Goal: Information Seeking & Learning: Learn about a topic

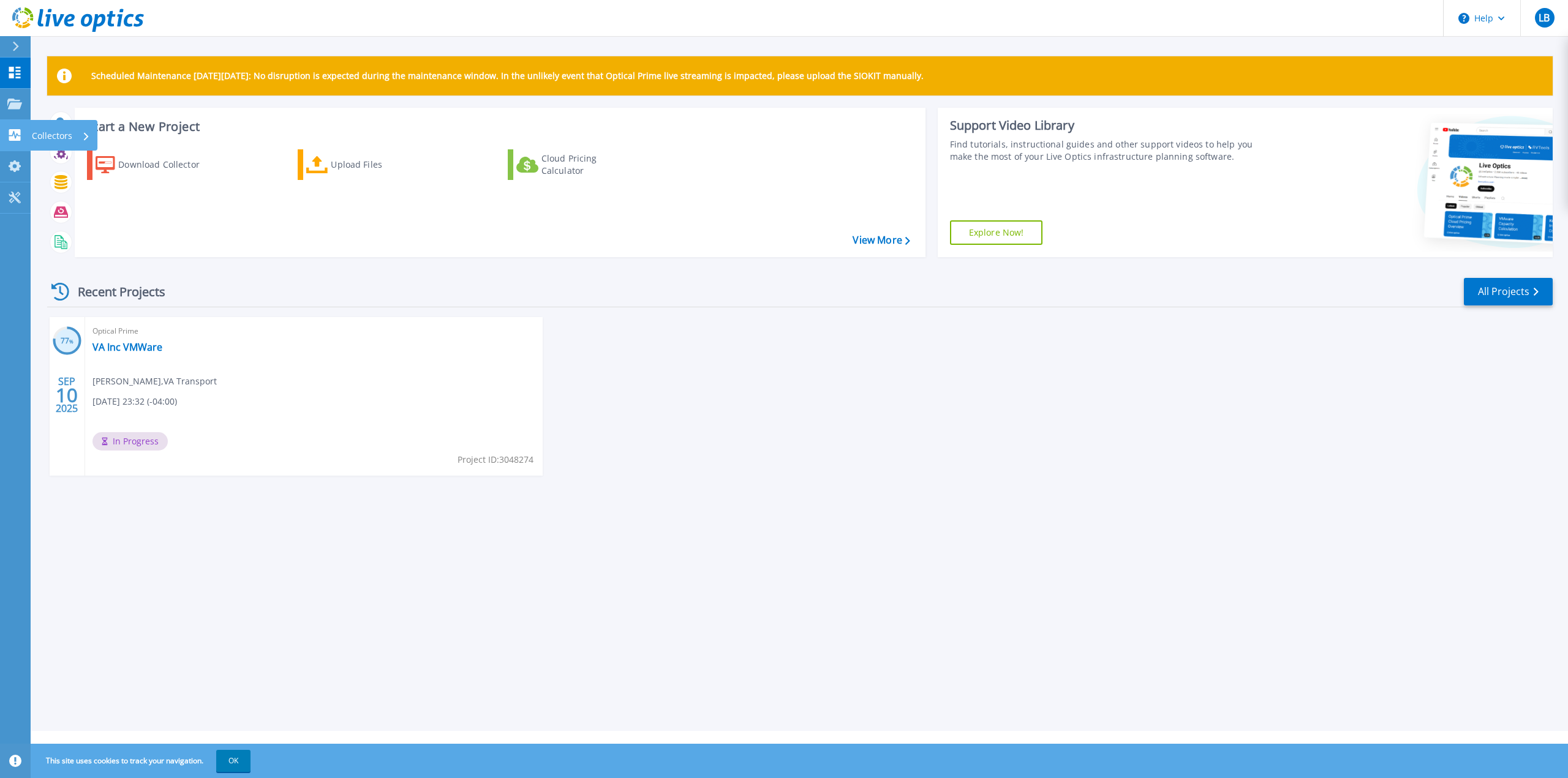
click at [12, 136] on icon at bounding box center [15, 135] width 15 height 11
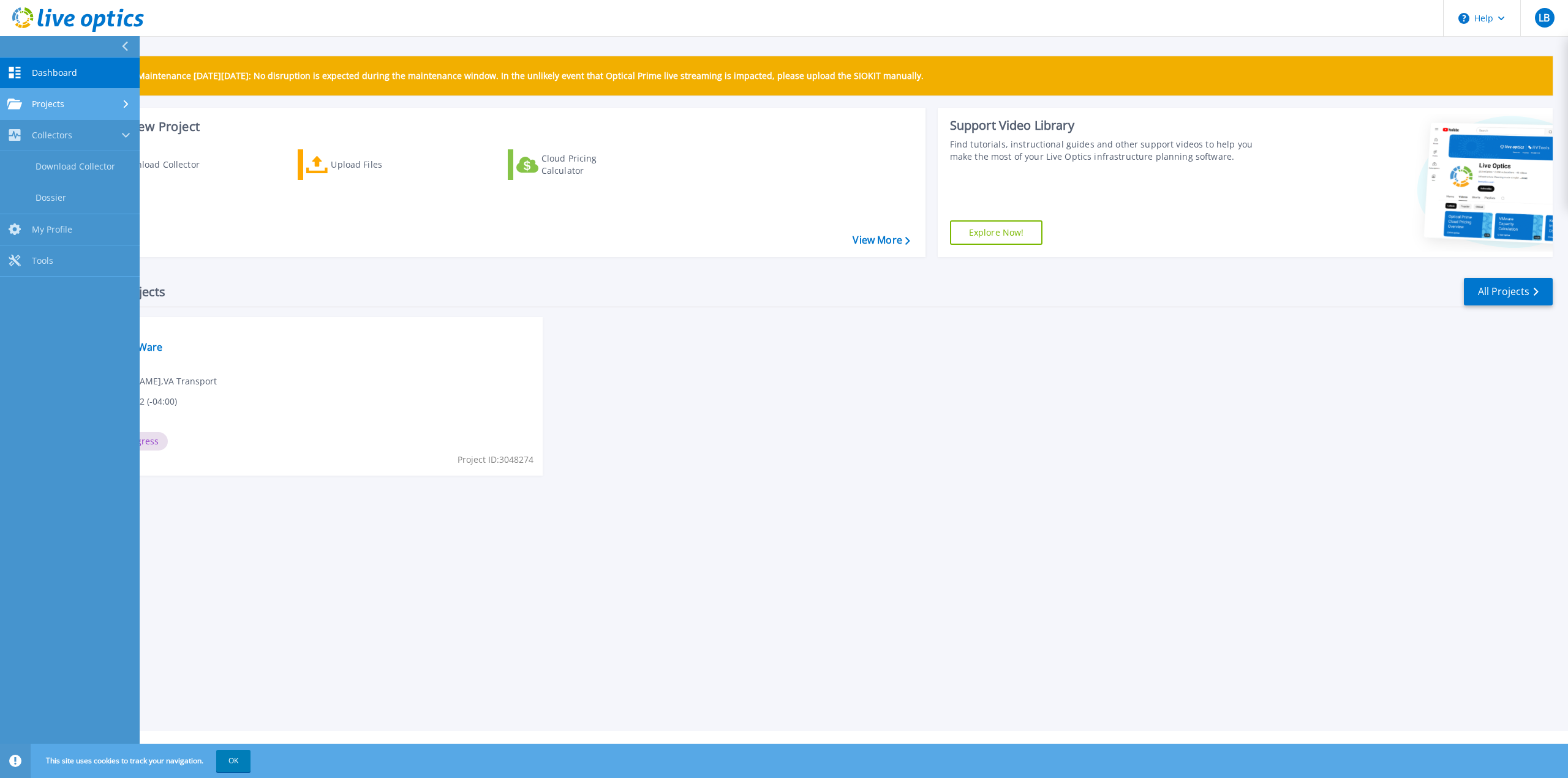
click at [11, 102] on icon at bounding box center [15, 103] width 15 height 10
click at [1020, 399] on div "77 % SEP 10 2025 Optical Prime VA Inc VMWare Louis Bedard , VA Transport 09/09/…" at bounding box center [795, 409] width 1515 height 183
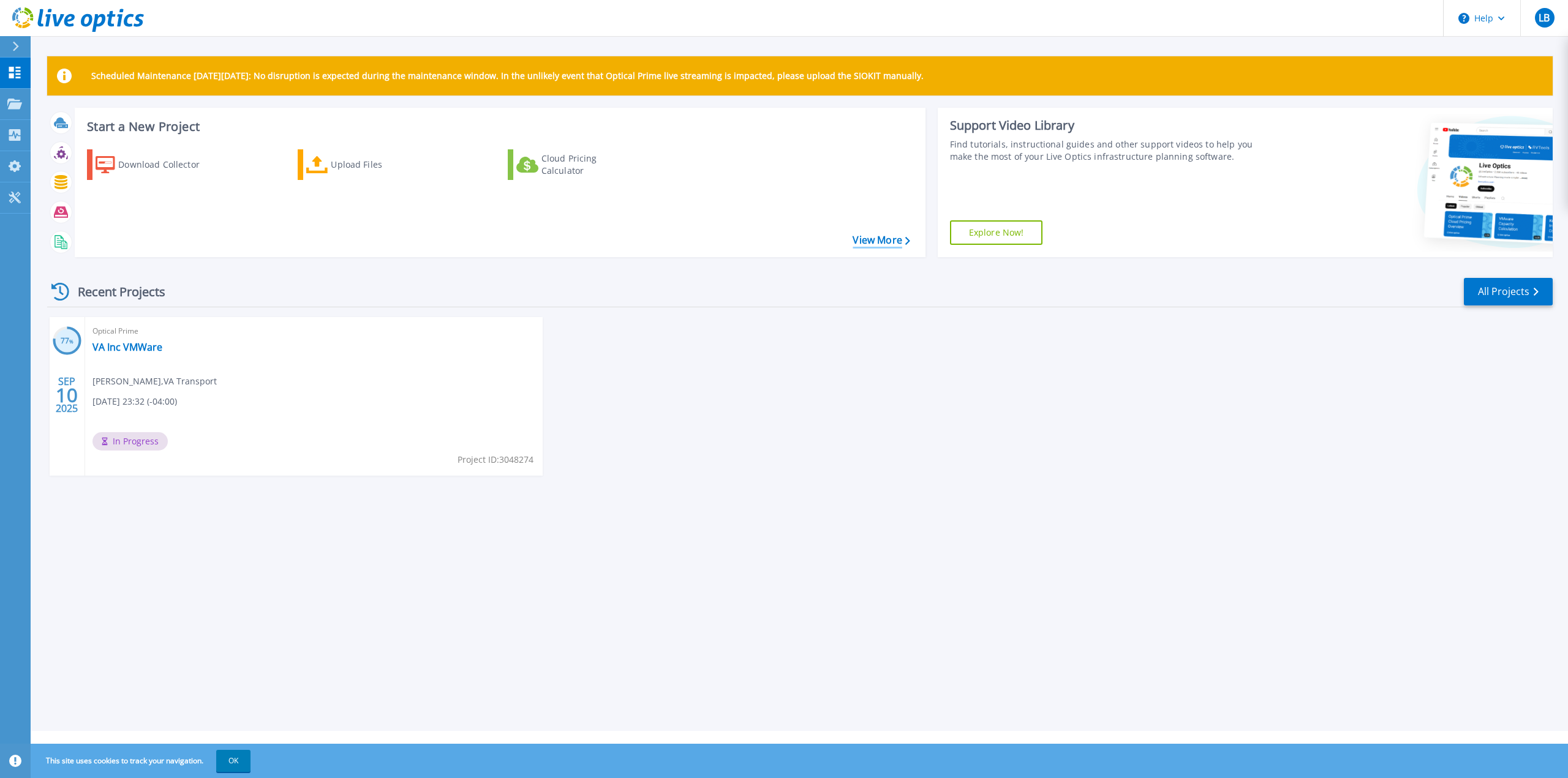
click at [891, 241] on link "View More" at bounding box center [881, 240] width 57 height 11
click at [128, 346] on link "VA Inc VMWare" at bounding box center [128, 347] width 70 height 12
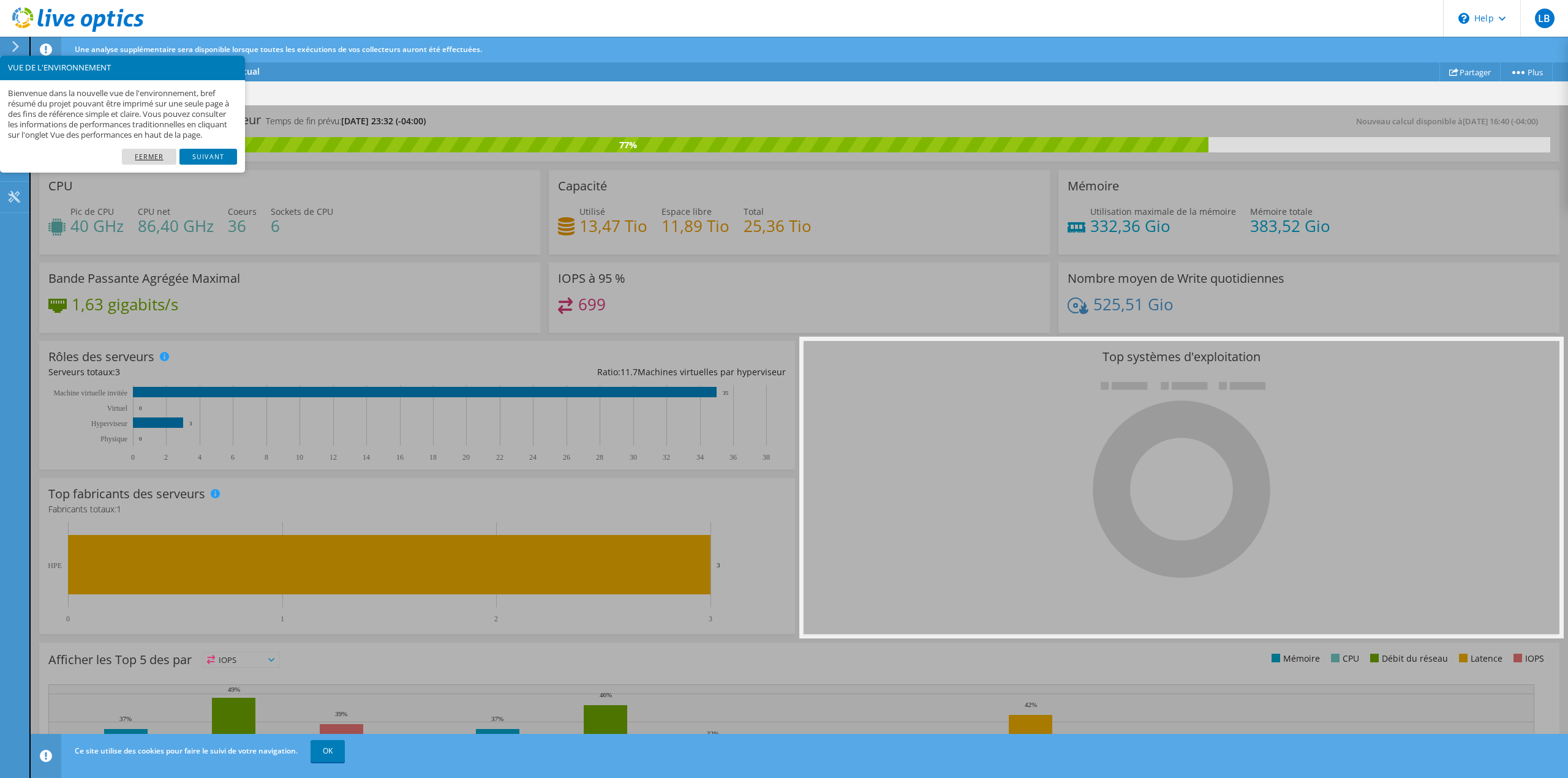
click at [147, 163] on link "Fermer" at bounding box center [149, 157] width 55 height 16
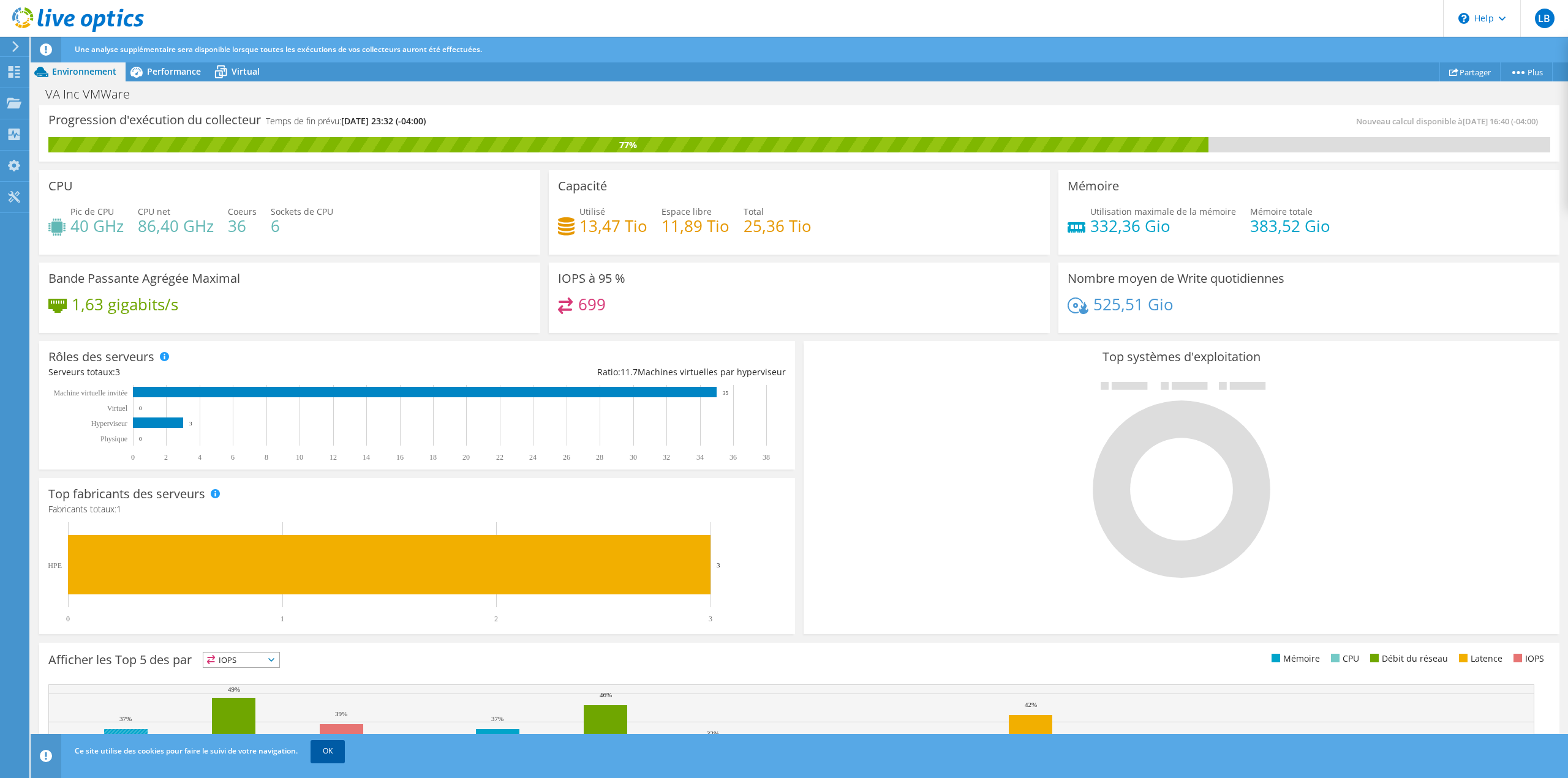
click at [332, 752] on link "OK" at bounding box center [328, 751] width 34 height 22
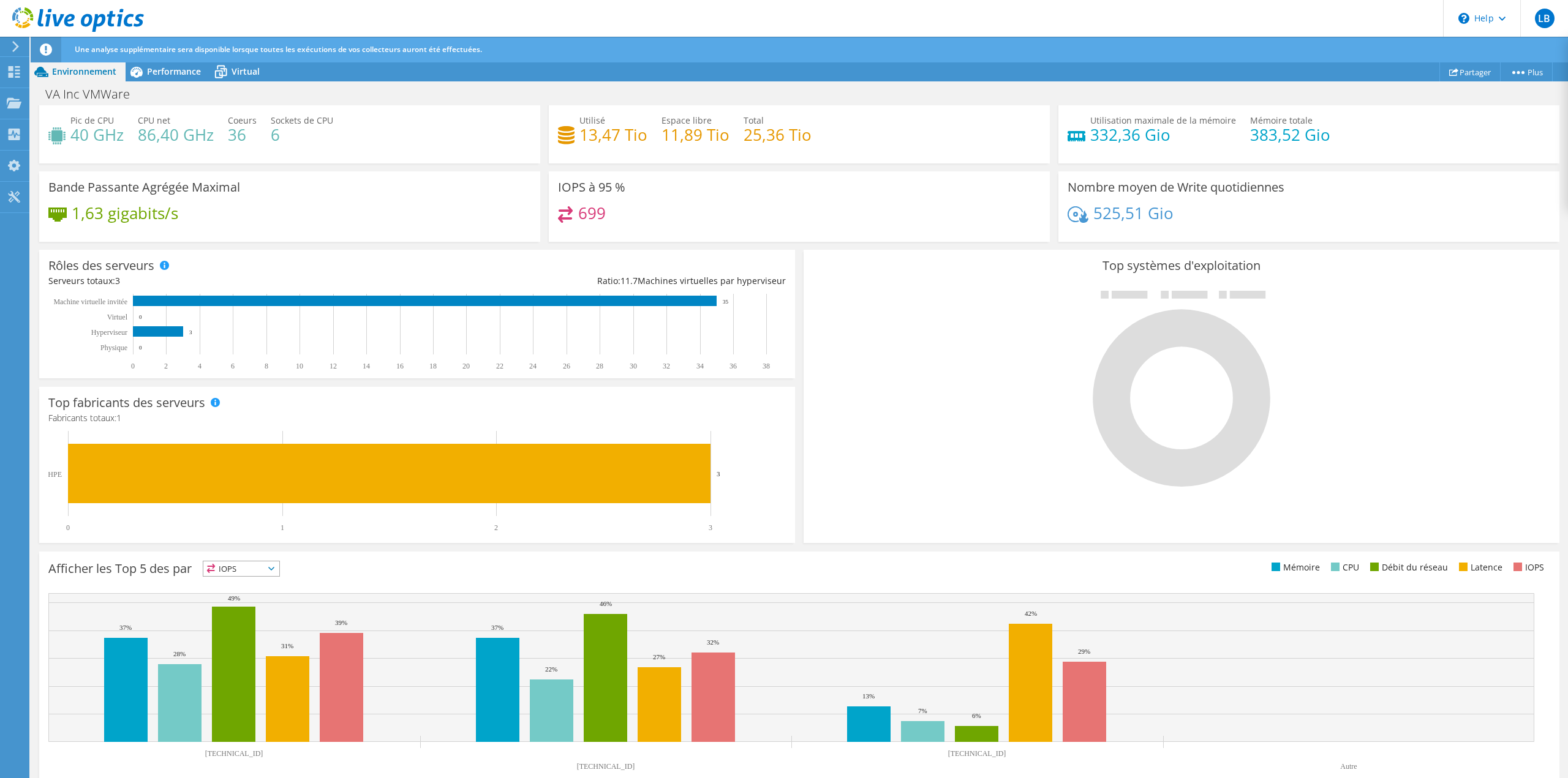
scroll to position [110, 0]
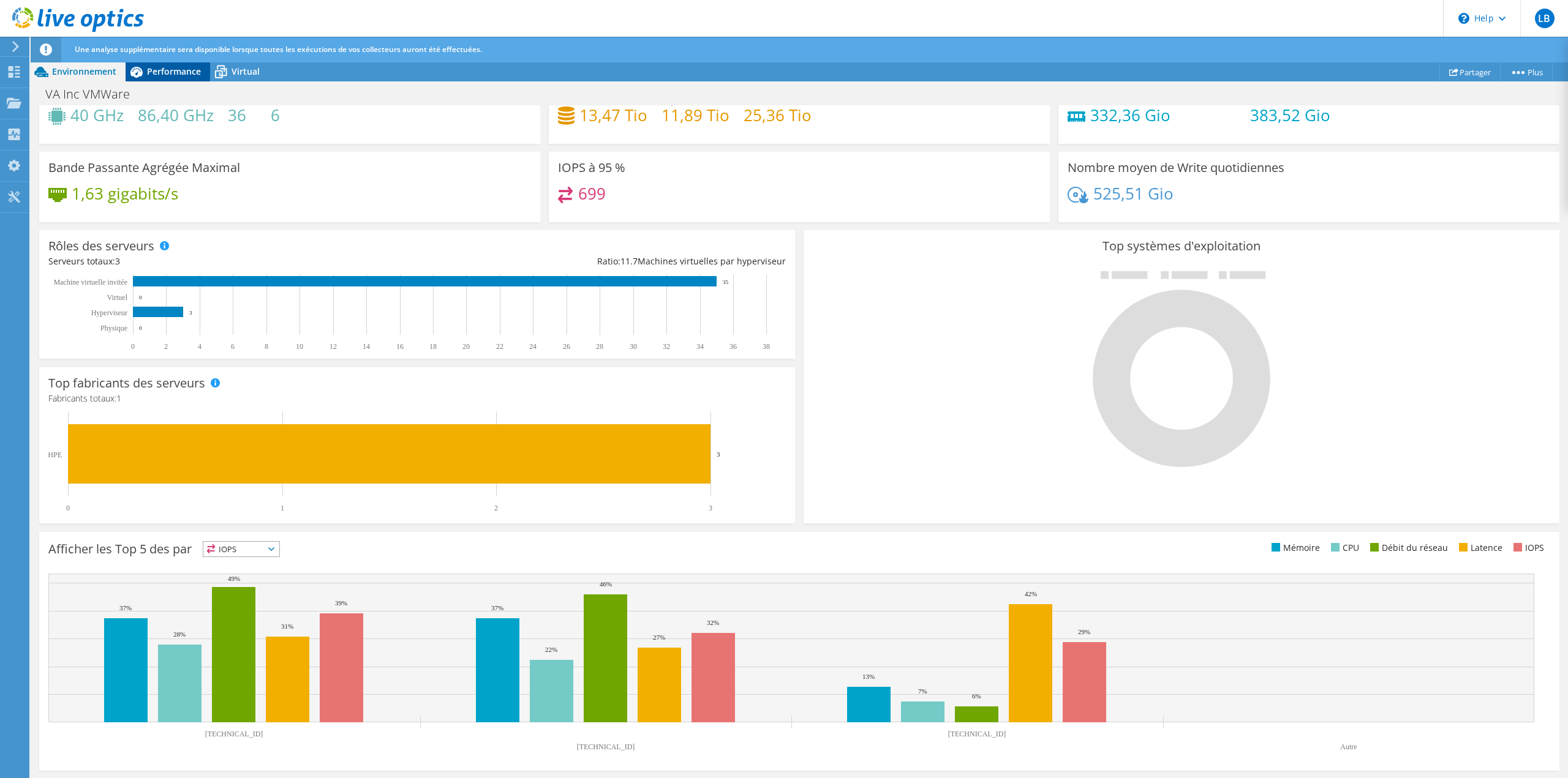
click at [165, 70] on span "Performance" at bounding box center [174, 71] width 54 height 11
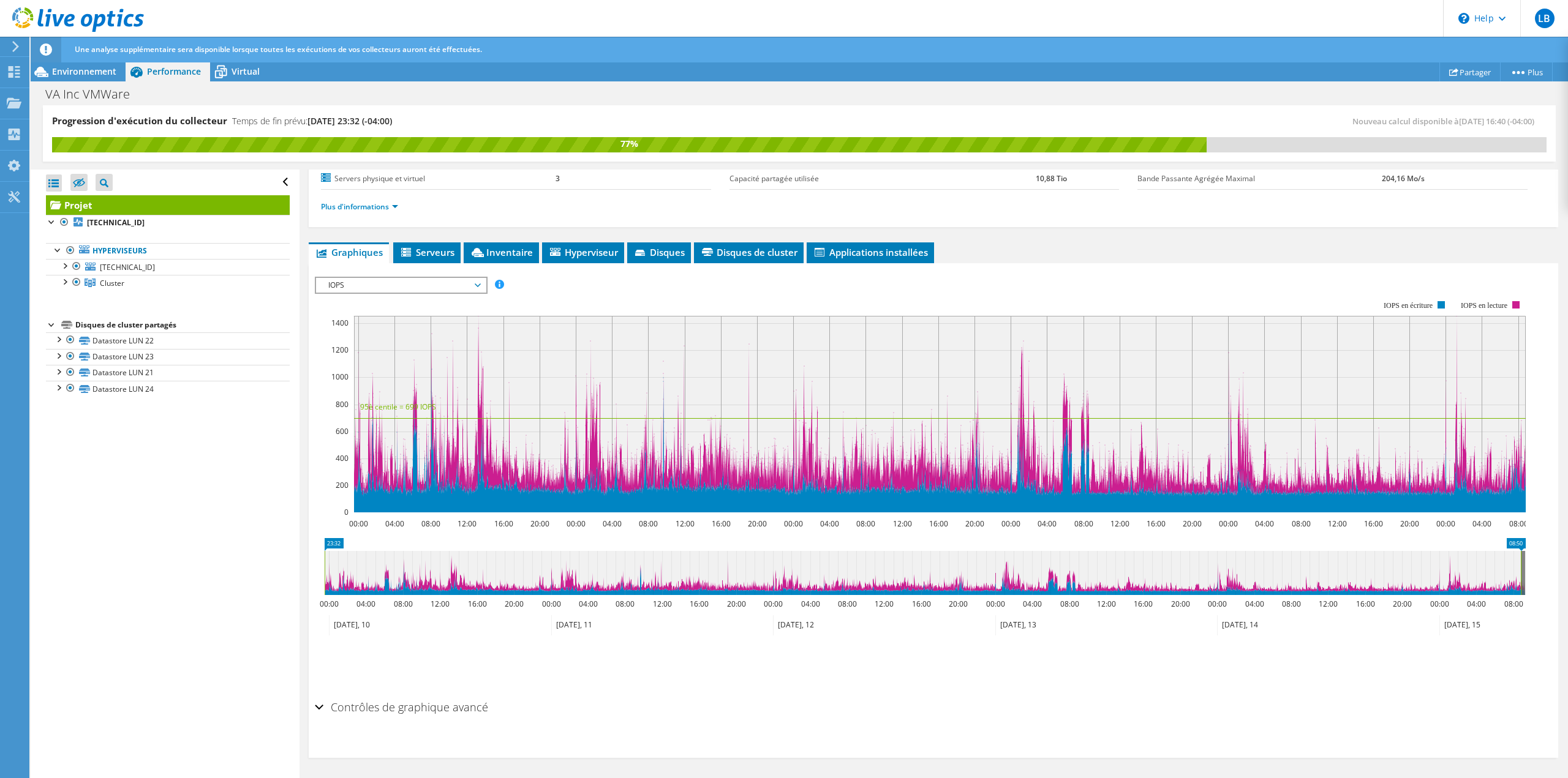
scroll to position [0, 0]
click at [429, 250] on span "Serveurs" at bounding box center [427, 252] width 55 height 12
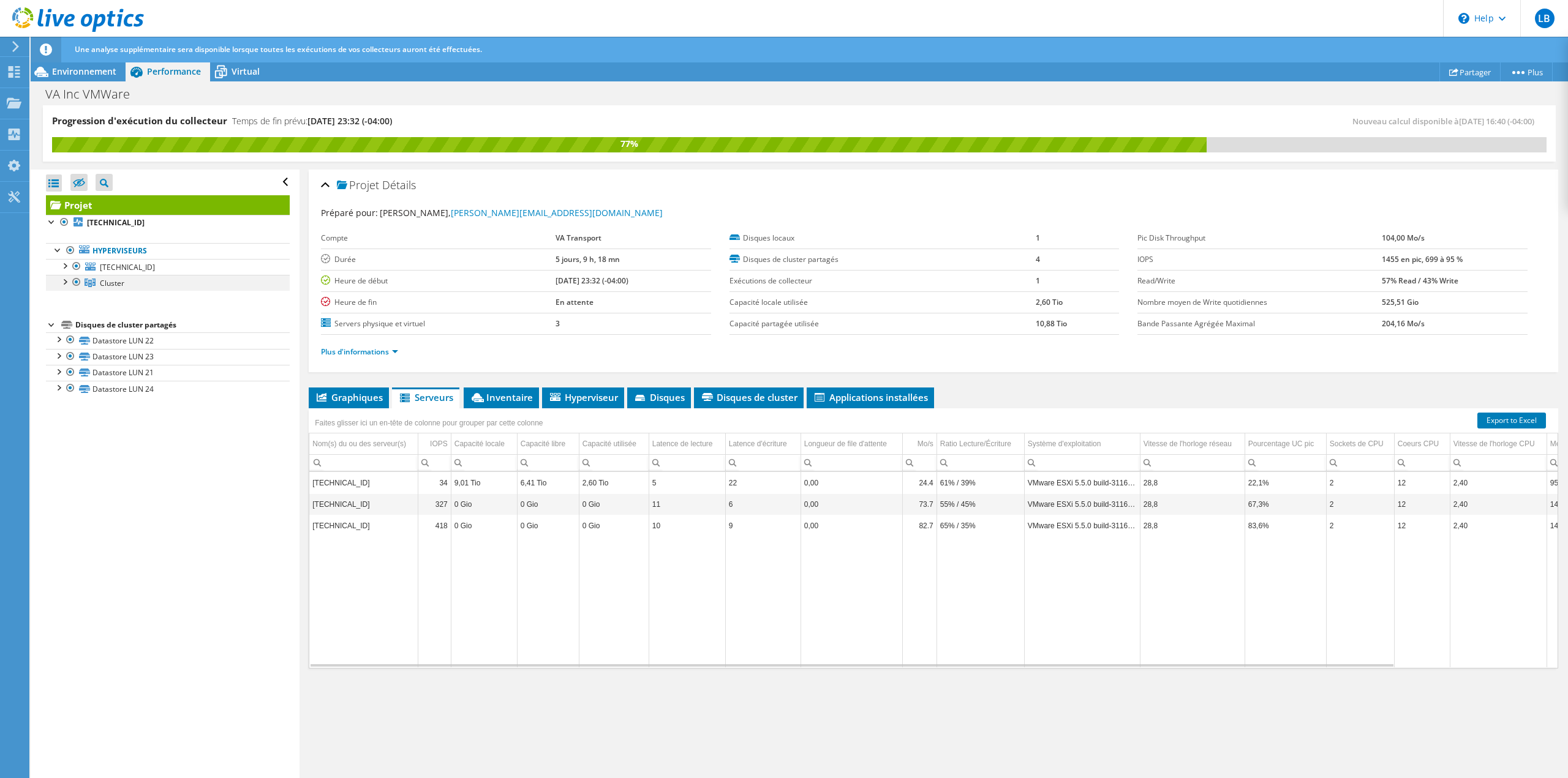
click at [63, 280] on div at bounding box center [64, 280] width 12 height 12
click at [70, 315] on div at bounding box center [70, 313] width 12 height 12
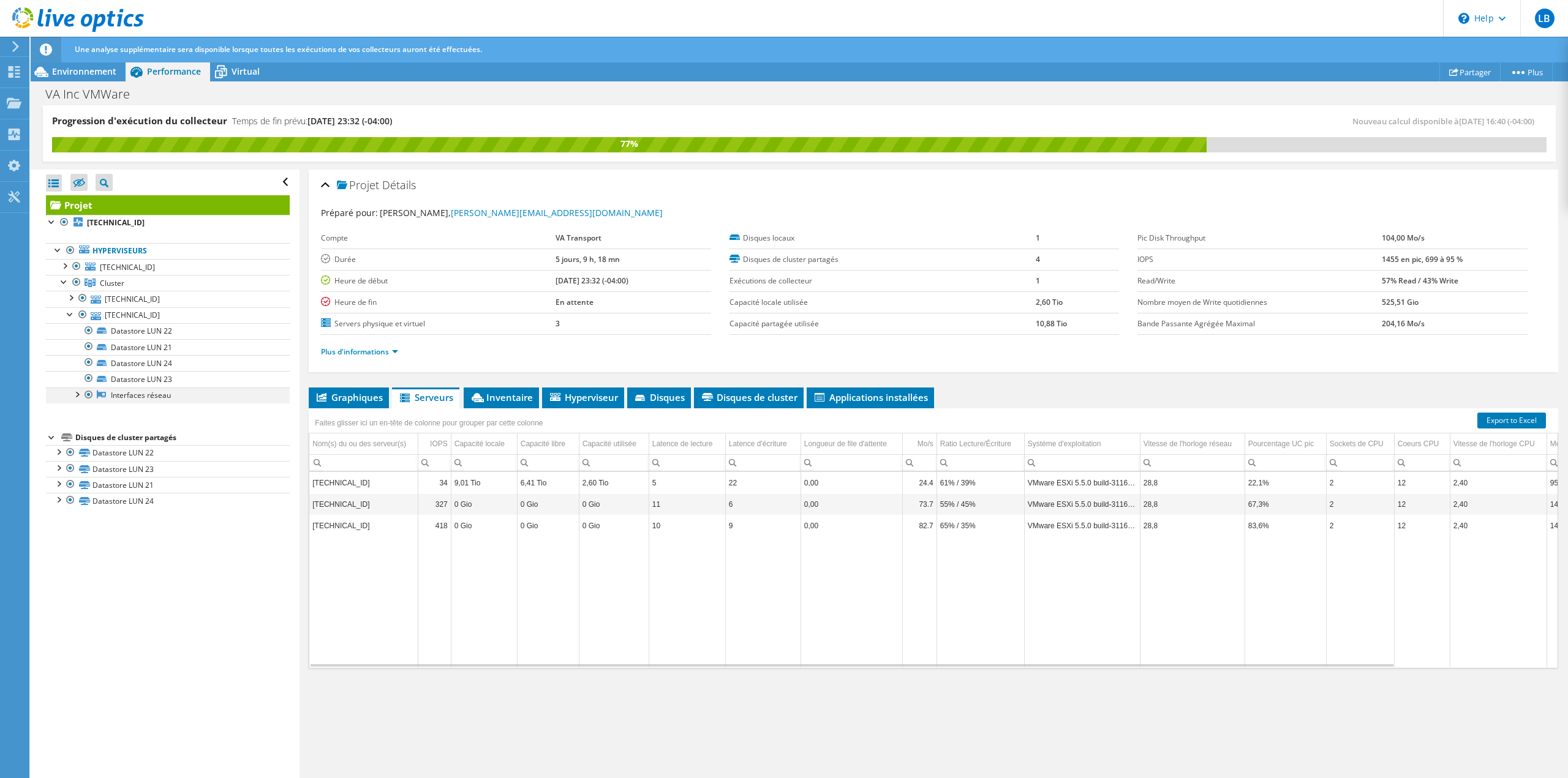
click at [76, 395] on div at bounding box center [77, 393] width 12 height 12
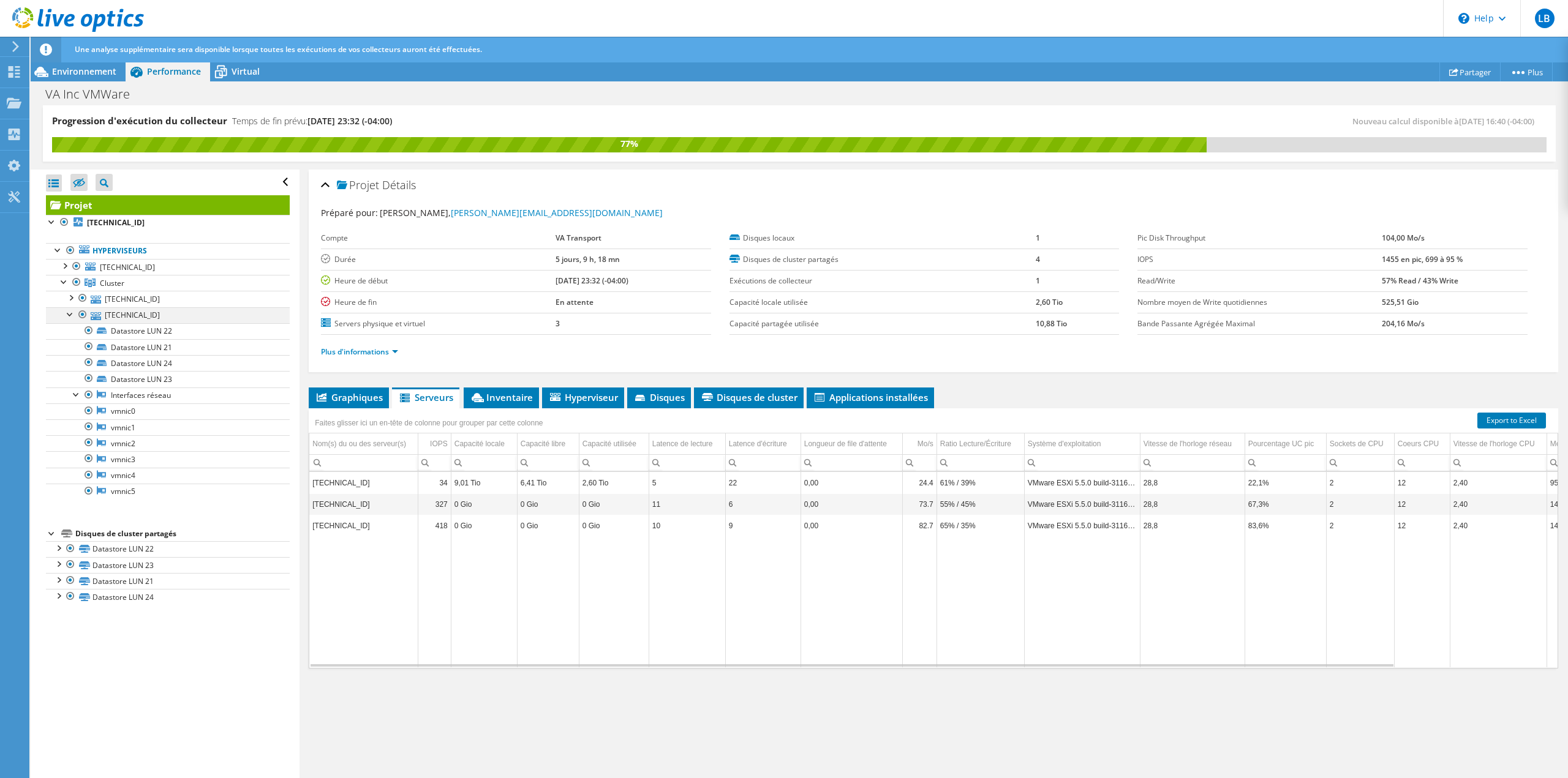
click at [66, 313] on div at bounding box center [70, 313] width 12 height 12
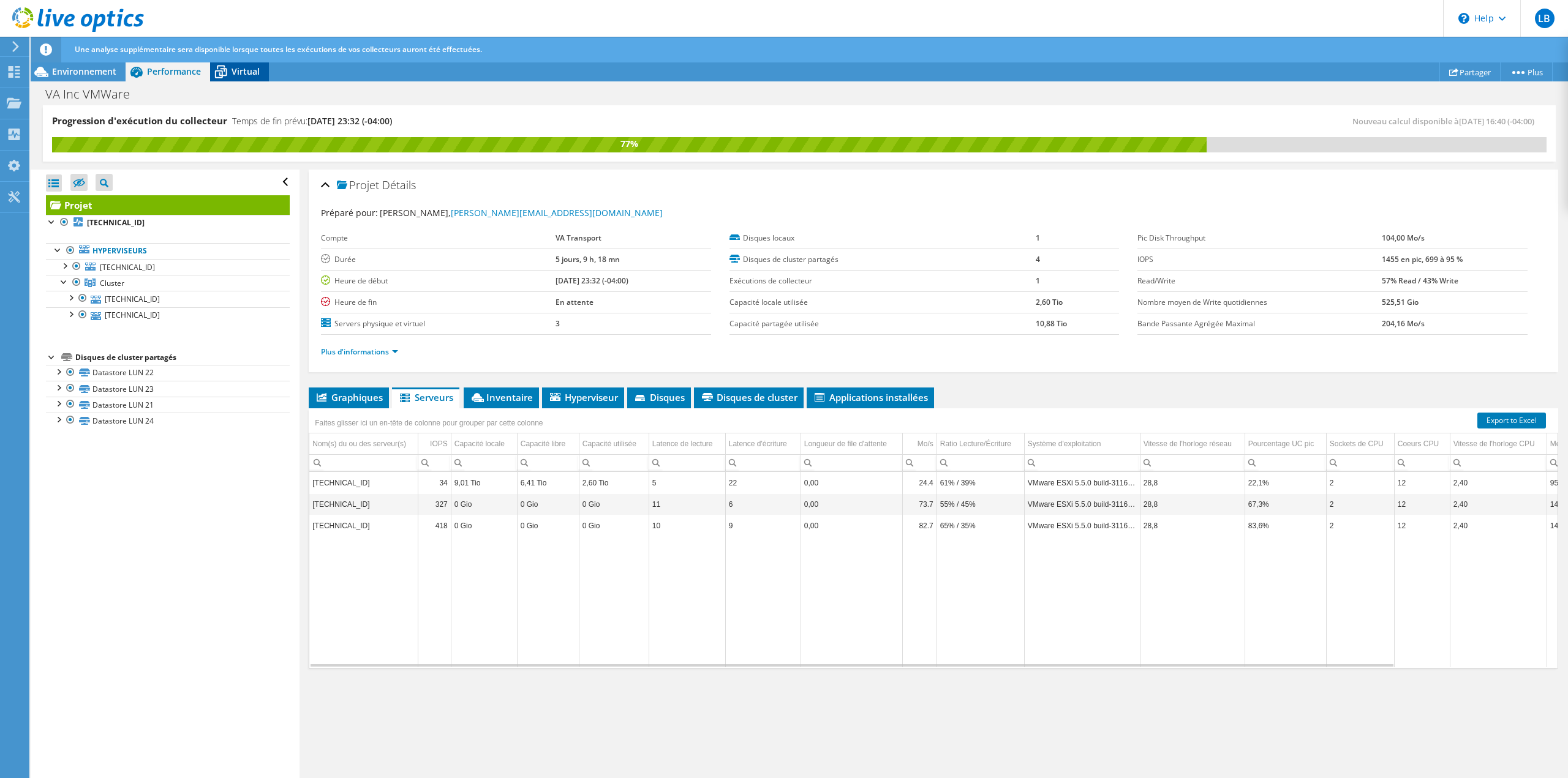
click at [238, 66] on span "Virtual" at bounding box center [246, 71] width 28 height 11
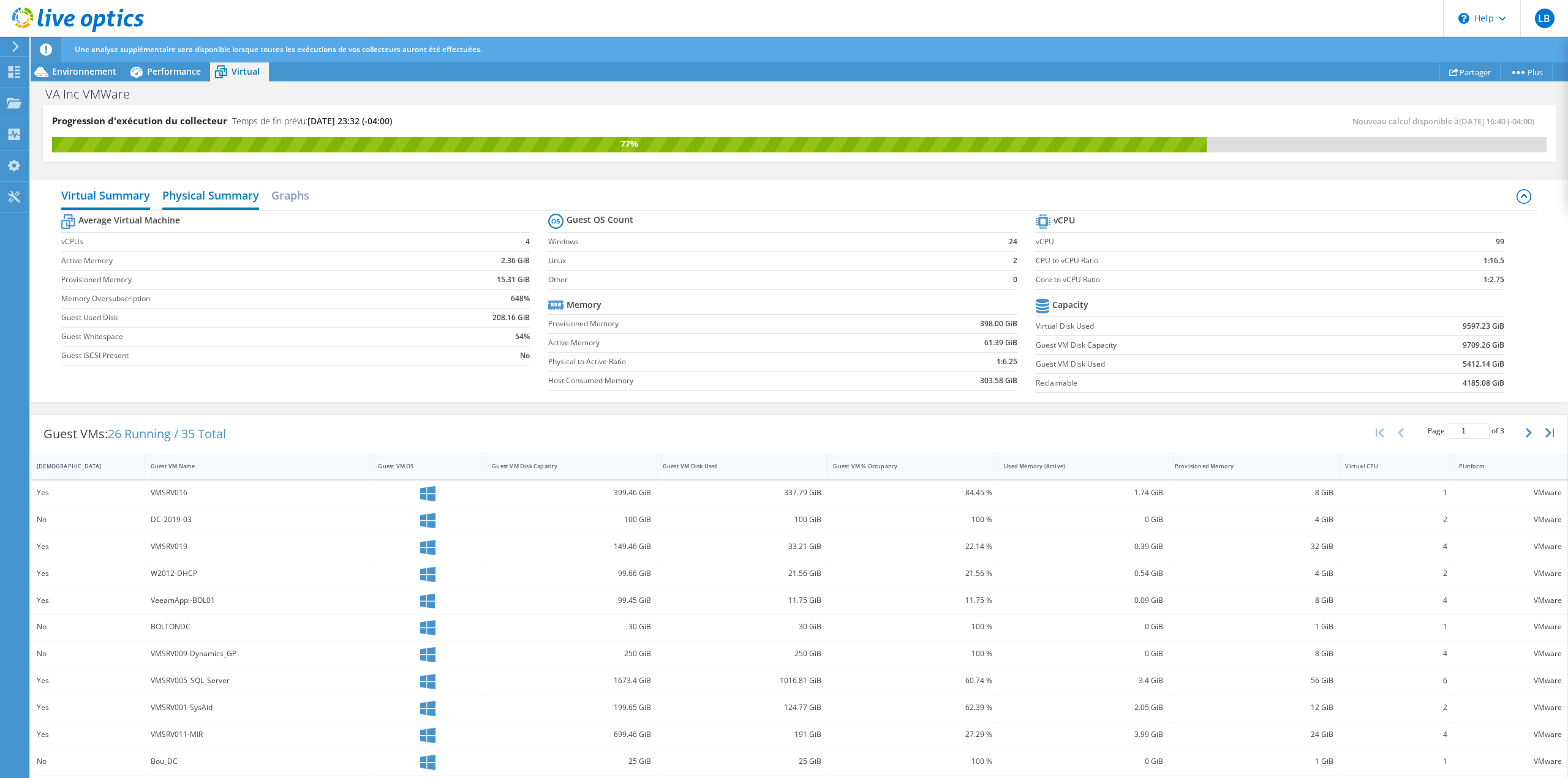
click at [218, 196] on h2 "Physical Summary" at bounding box center [211, 196] width 96 height 27
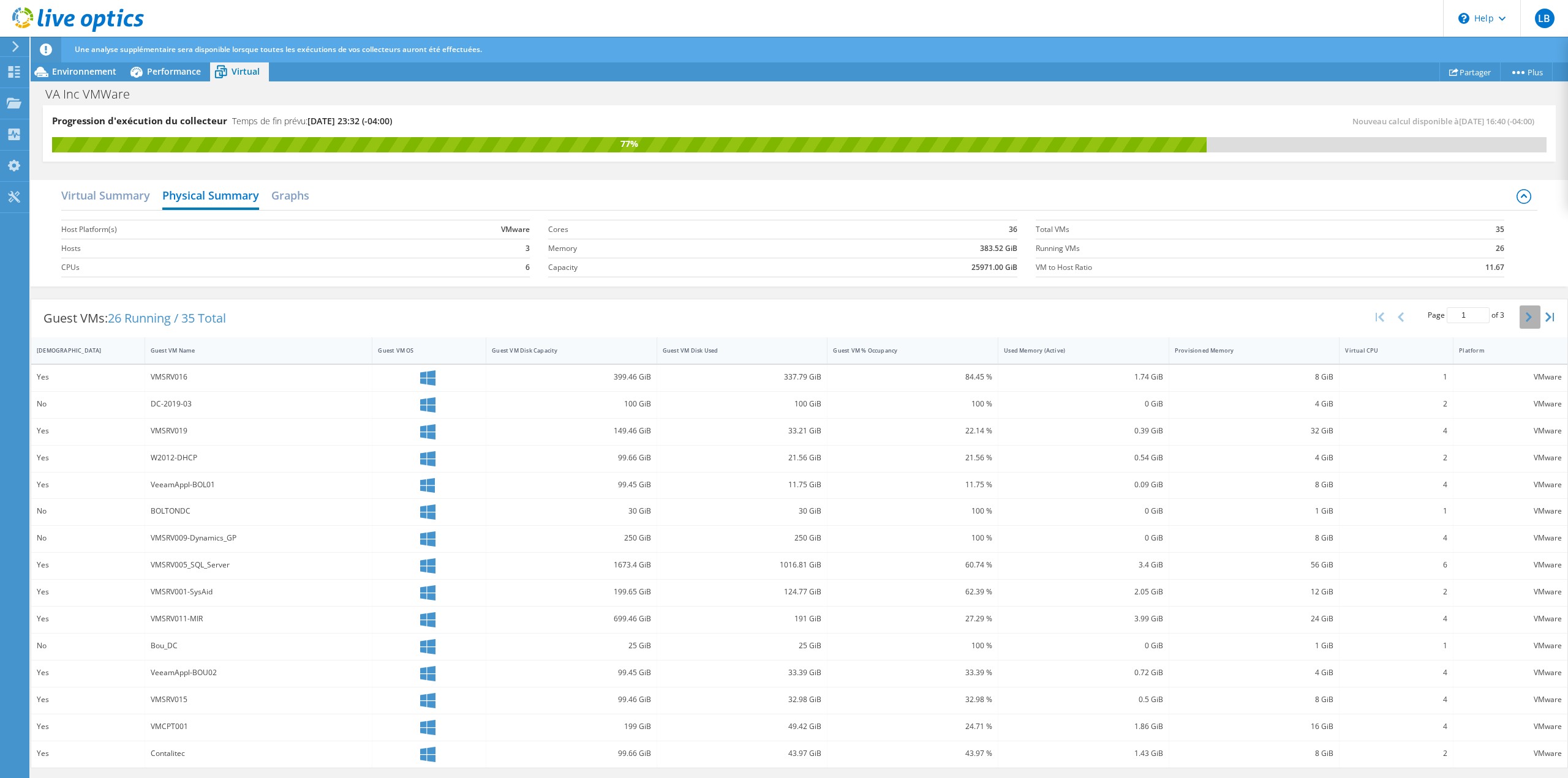
click at [1528, 316] on icon "button" at bounding box center [1528, 317] width 6 height 9
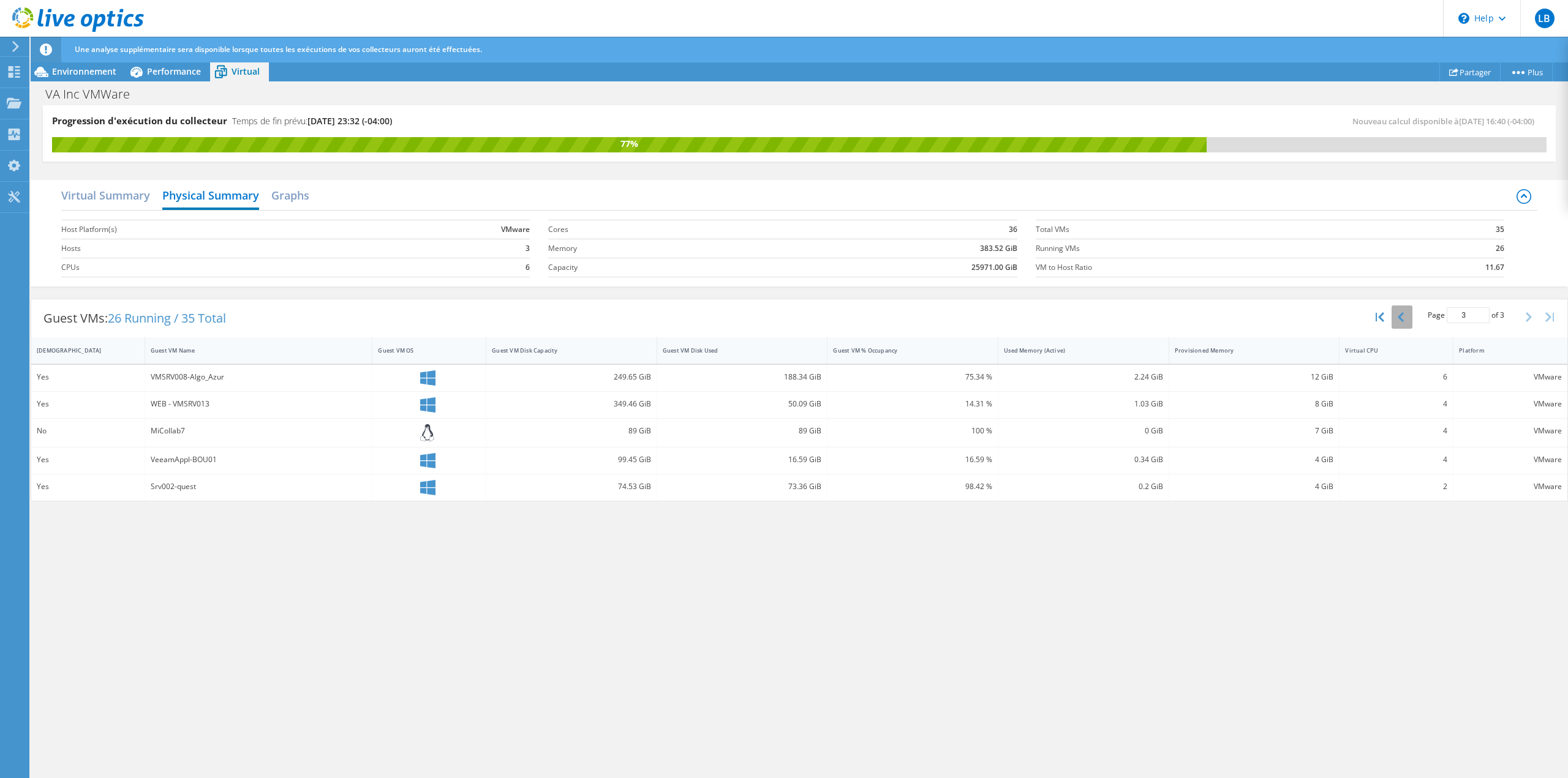
click at [1401, 318] on icon "button" at bounding box center [1401, 317] width 6 height 9
type input "2"
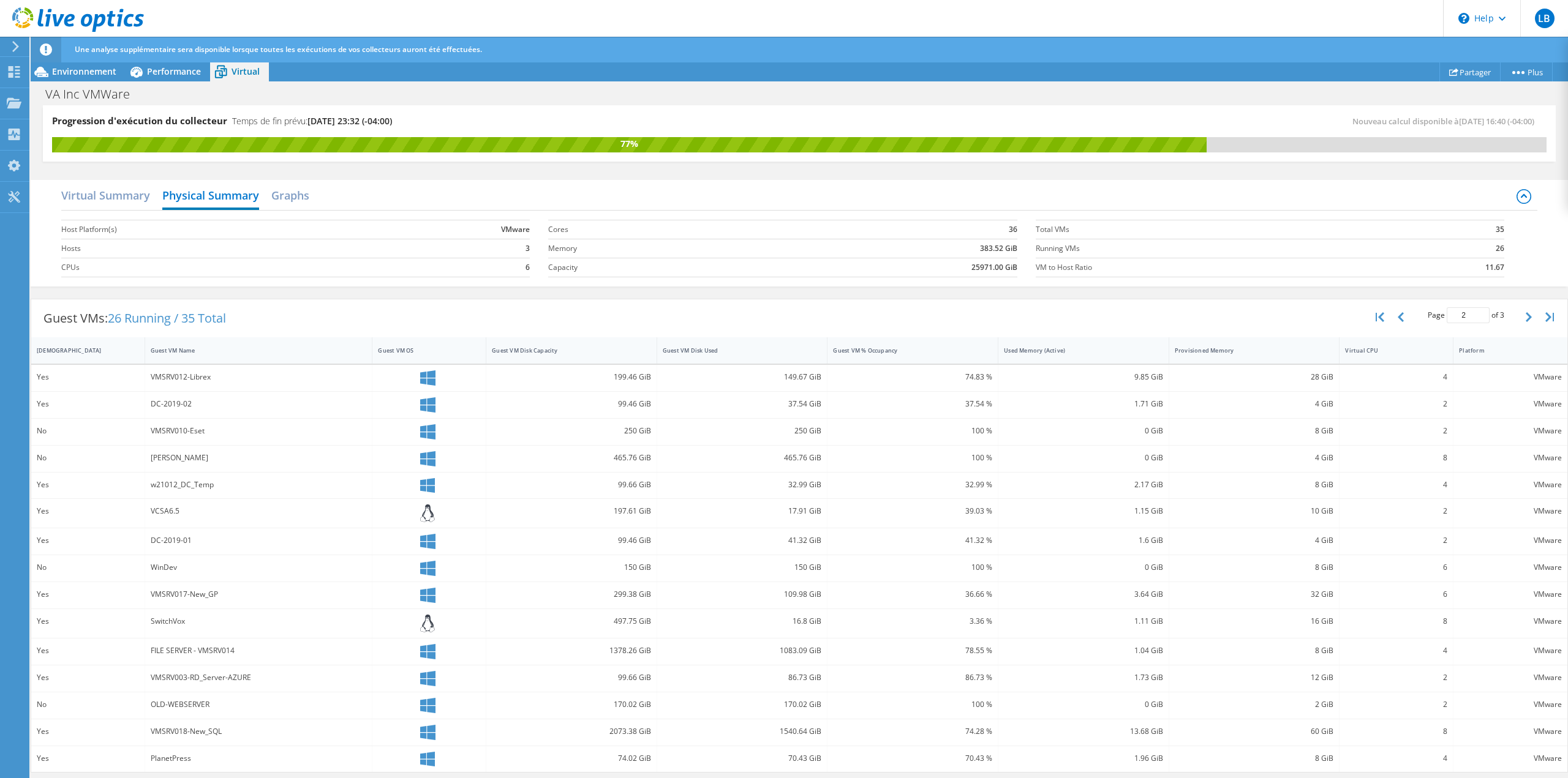
click at [1148, 731] on div "13.68 GiB" at bounding box center [1083, 732] width 160 height 13
drag, startPoint x: 1135, startPoint y: 592, endPoint x: 1340, endPoint y: 597, distance: 205.1
click at [1340, 597] on div "Yes VMSRV017-New_GP 299.38 GiB 109.98 GiB 36.66 % 3.64 GiB 32 GiB 6 VMware" at bounding box center [799, 596] width 1536 height 26
click at [13, 131] on icon at bounding box center [14, 134] width 15 height 11
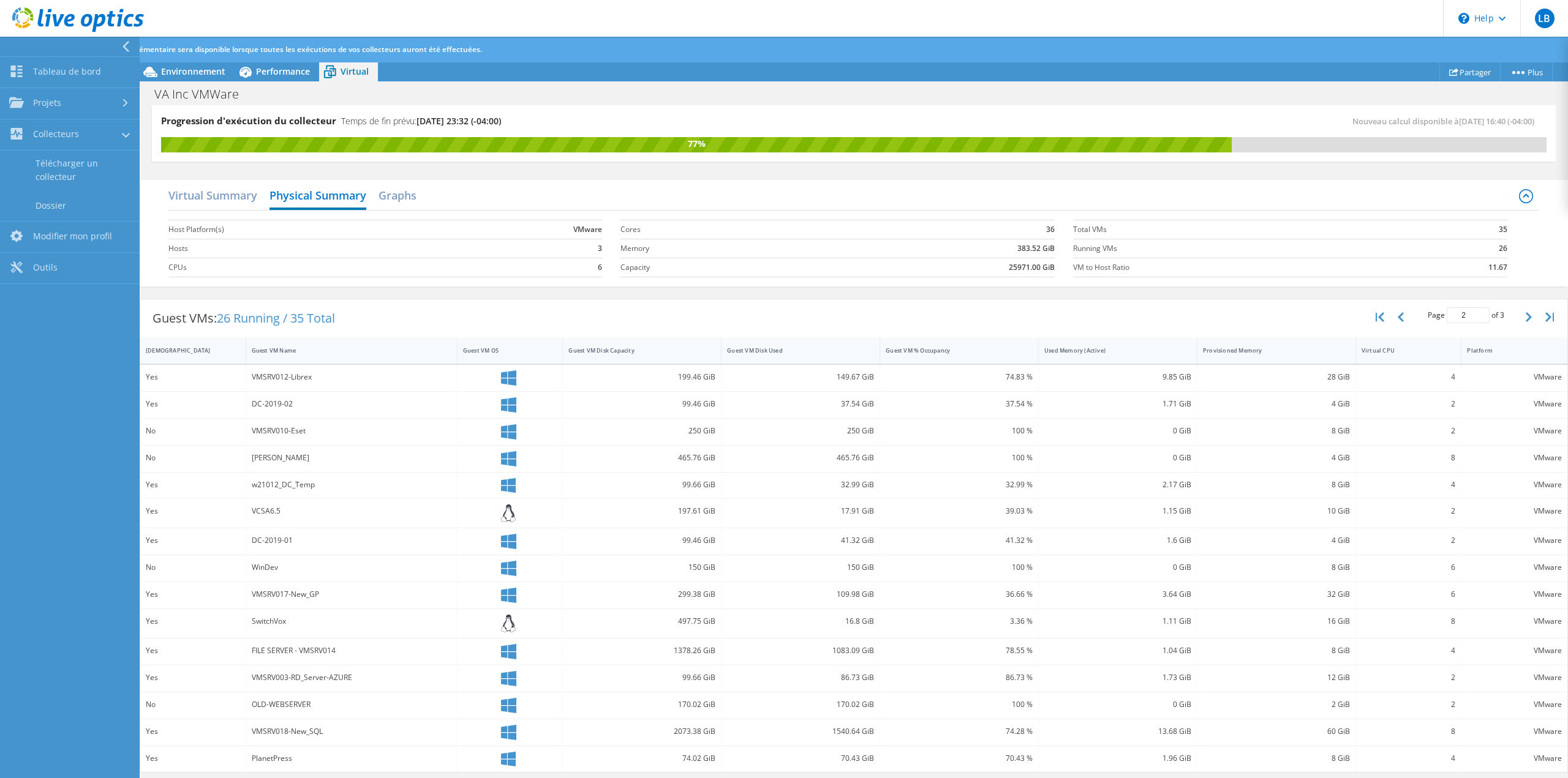
click at [121, 46] on icon at bounding box center [126, 46] width 9 height 11
